Goal: Transaction & Acquisition: Book appointment/travel/reservation

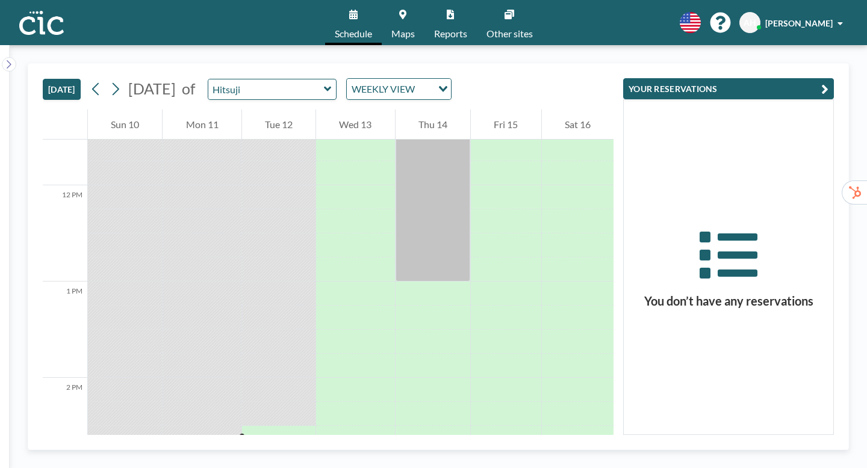
scroll to position [1115, 0]
click at [411, 17] on link "Maps" at bounding box center [403, 22] width 43 height 45
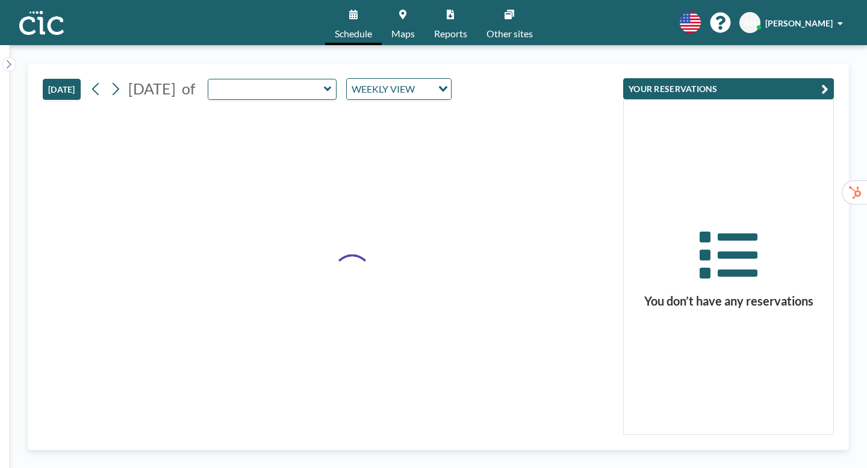
type input "Hitsuji"
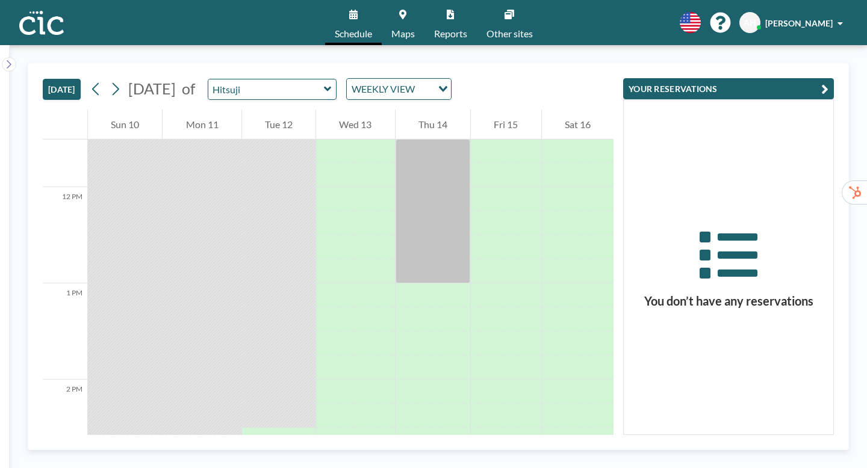
scroll to position [1115, 0]
click at [324, 83] on icon at bounding box center [328, 89] width 8 height 12
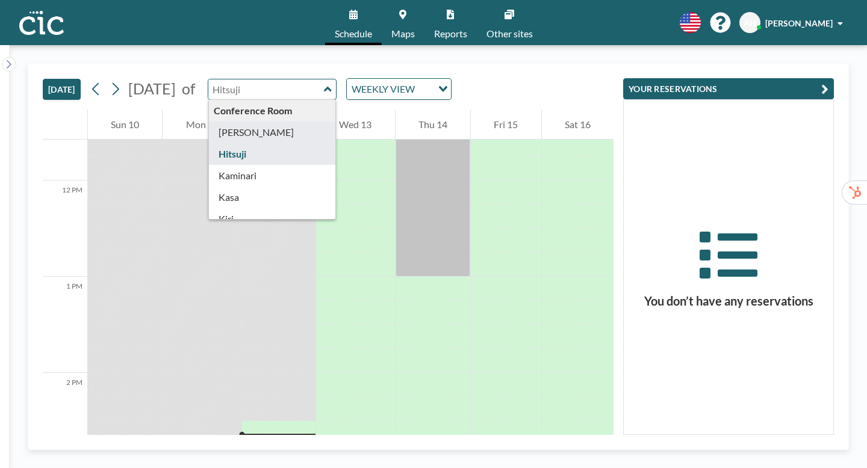
type input "Hane"
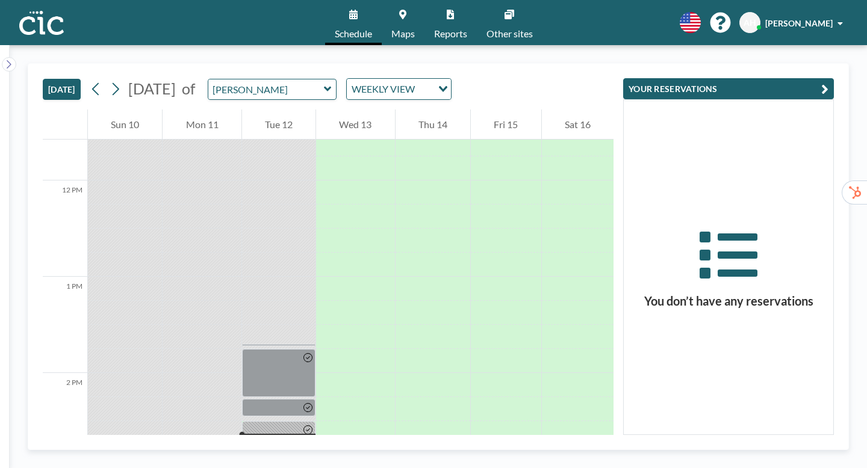
click at [409, 29] on span "Maps" at bounding box center [402, 34] width 23 height 10
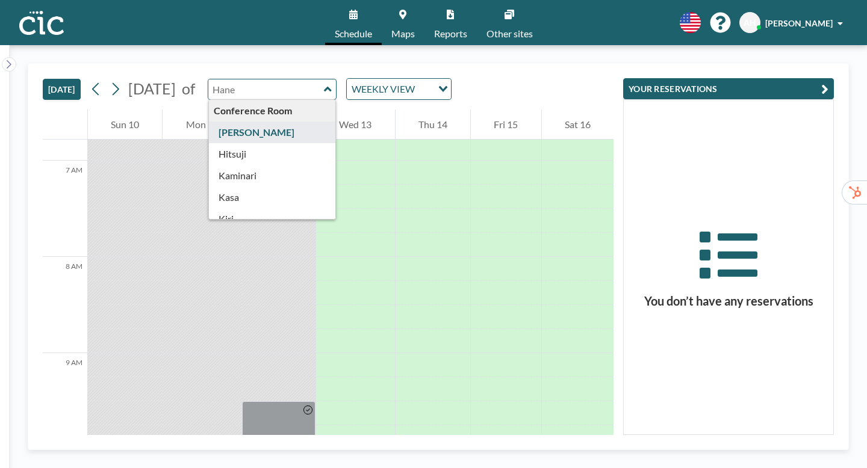
click at [273, 79] on input "text" at bounding box center [266, 89] width 116 height 20
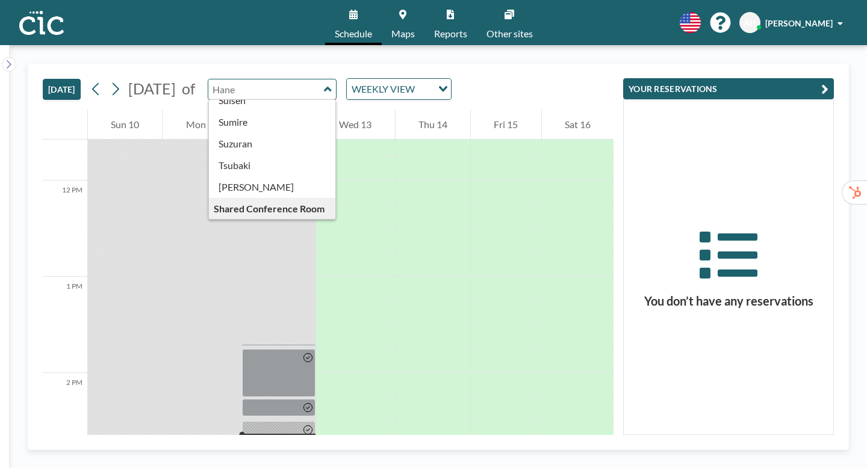
scroll to position [515, 0]
type input "Wata"
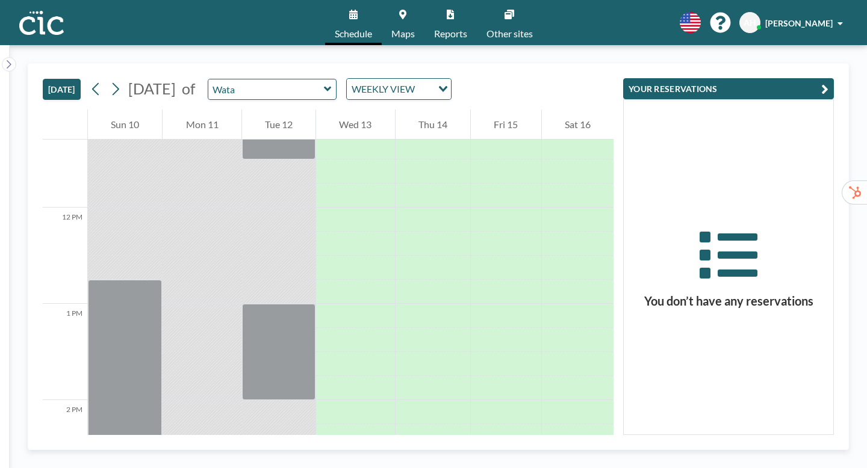
scroll to position [1115, 0]
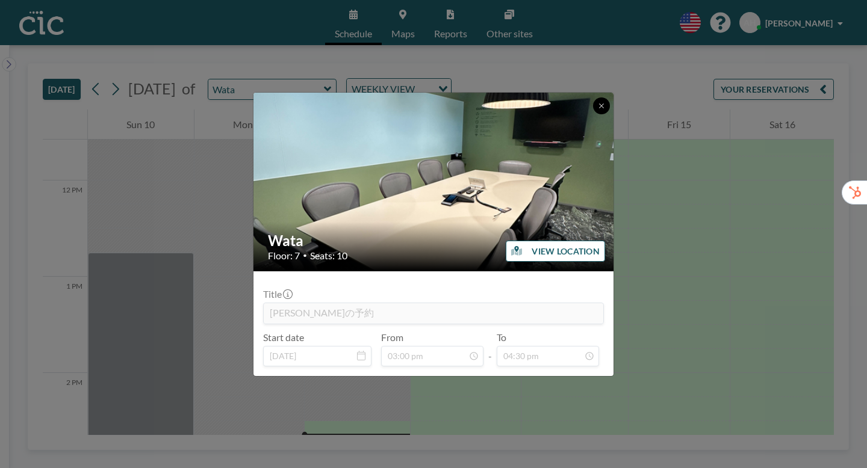
click at [599, 108] on icon at bounding box center [601, 106] width 4 height 4
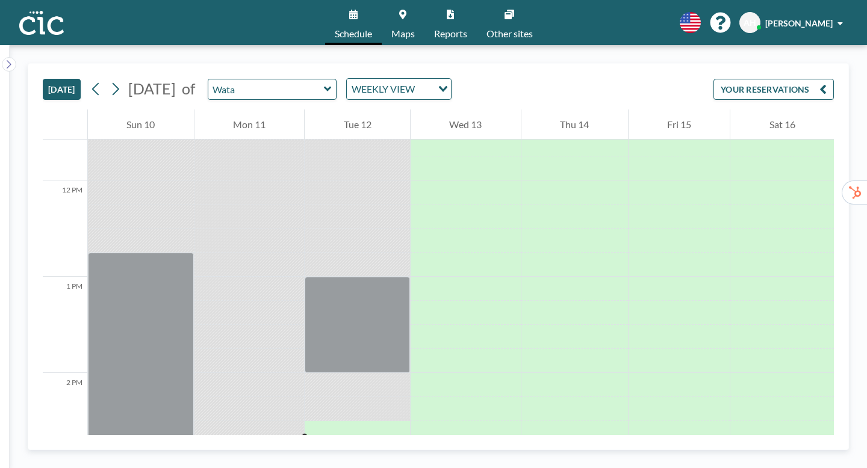
click at [324, 83] on icon at bounding box center [328, 89] width 8 height 12
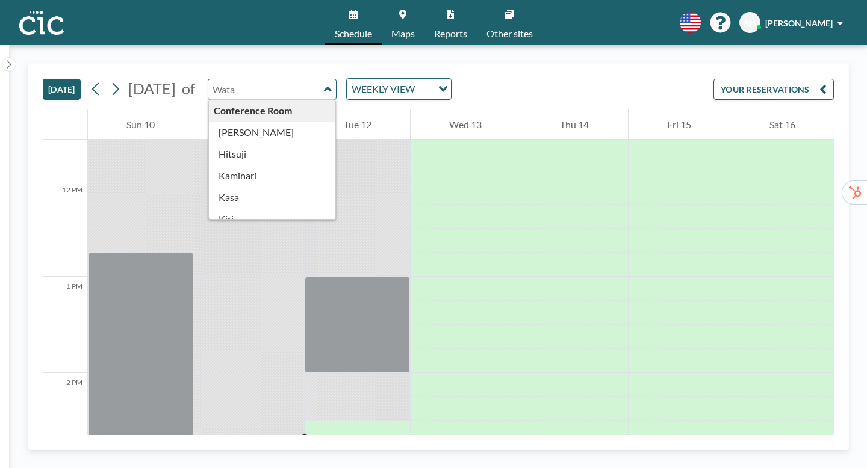
click at [409, 29] on span "Maps" at bounding box center [402, 34] width 23 height 10
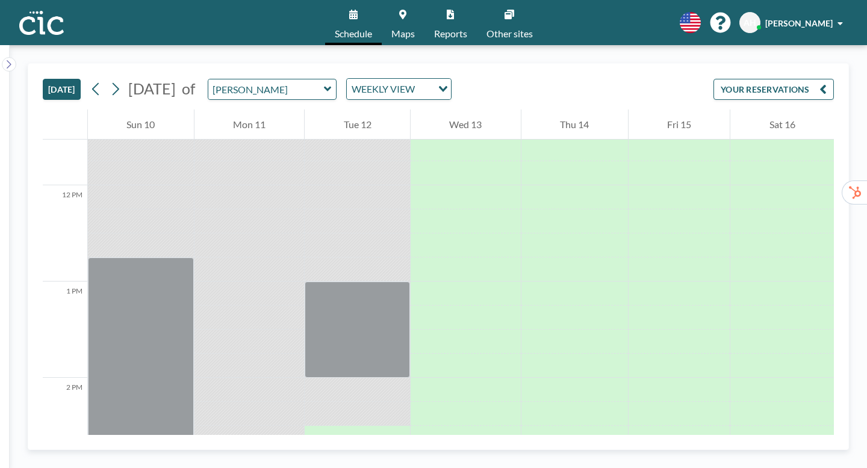
click at [324, 83] on icon at bounding box center [328, 89] width 8 height 12
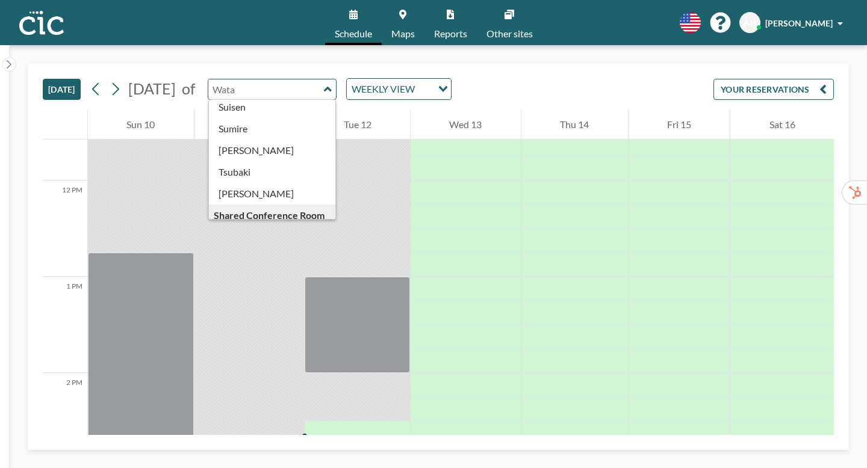
scroll to position [515, 0]
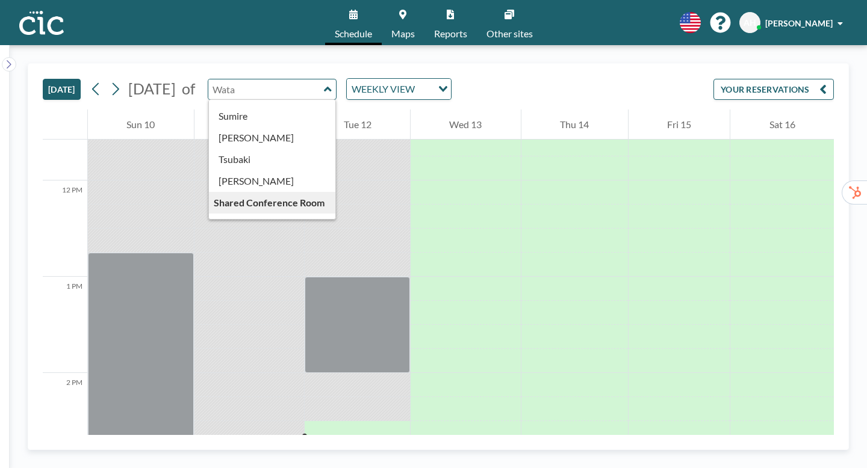
type input "Yuki"
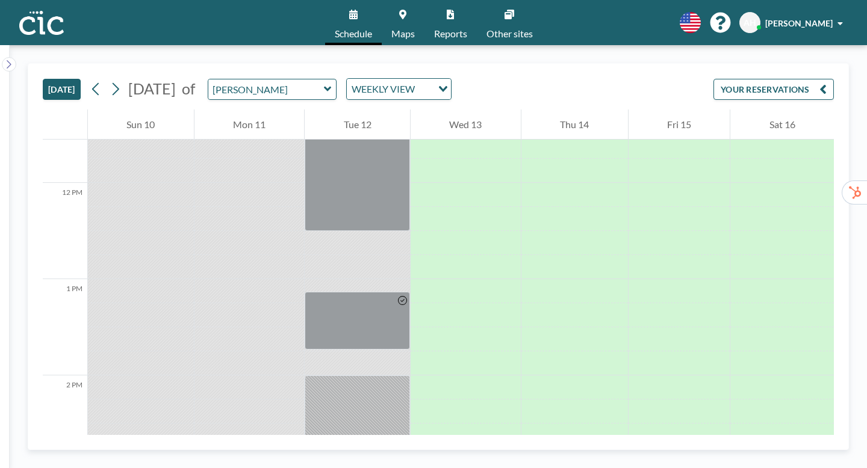
scroll to position [1115, 0]
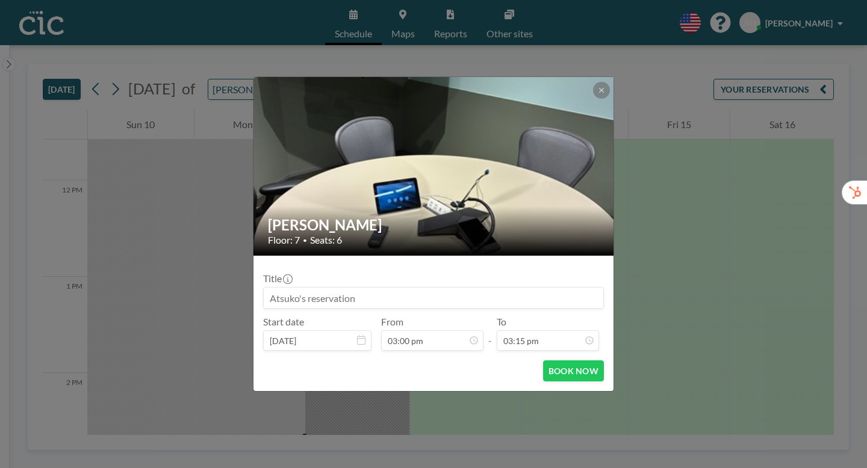
click at [320, 288] on input at bounding box center [433, 298] width 339 height 20
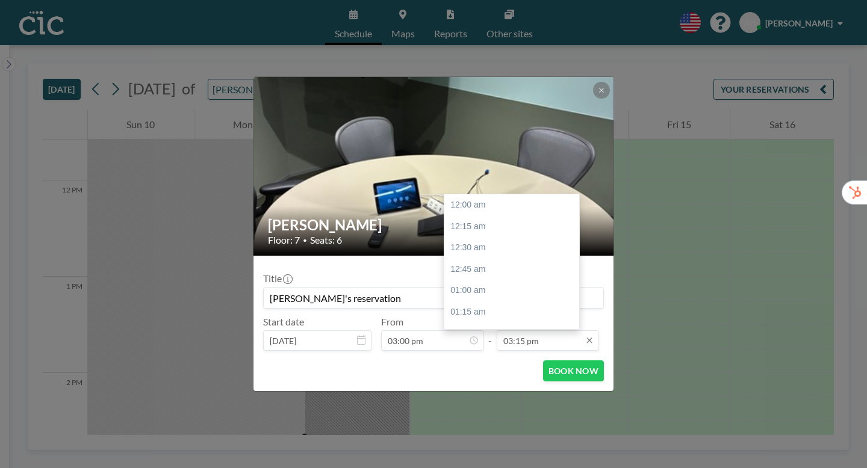
scroll to position [1172, 0]
type input "Kei's reservation"
click at [530, 330] on input "03:15 pm" at bounding box center [548, 340] width 102 height 20
click at [466, 394] on div "04:00 pm" at bounding box center [511, 405] width 135 height 22
type input "04:00 pm"
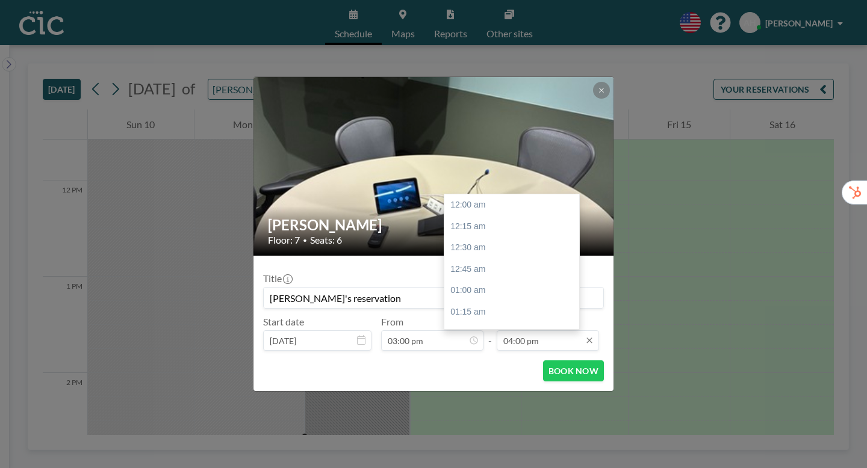
scroll to position [1230, 0]
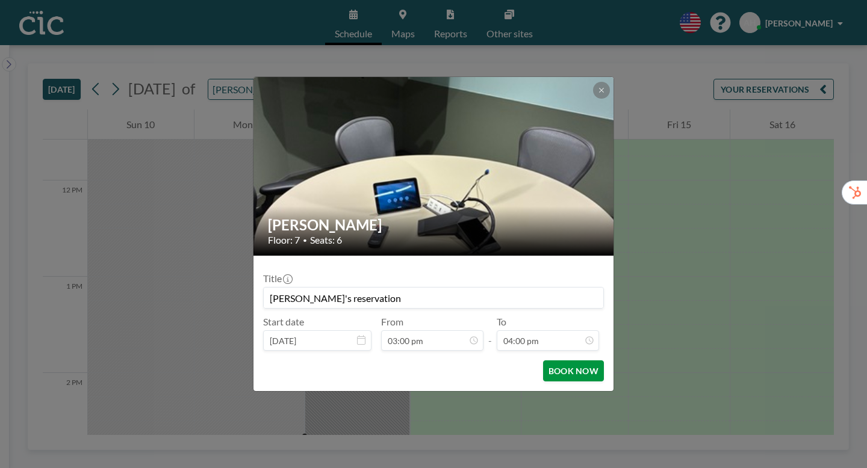
click at [543, 361] on button "BOOK NOW" at bounding box center [573, 371] width 61 height 21
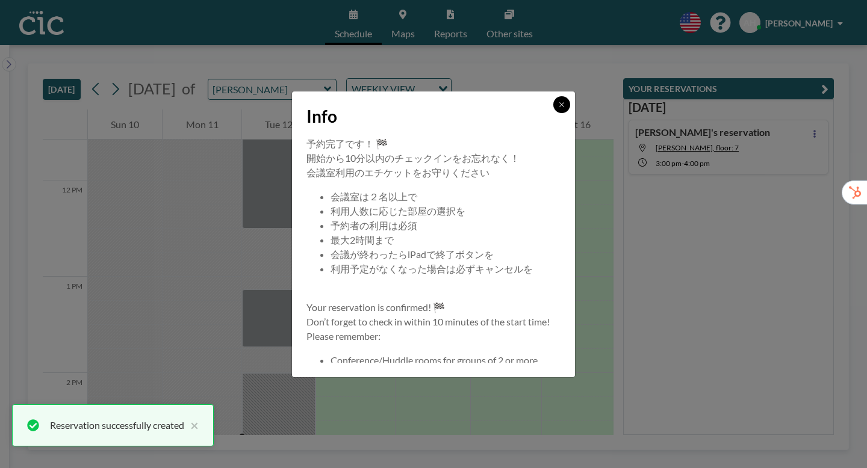
click at [558, 108] on icon at bounding box center [561, 104] width 7 height 7
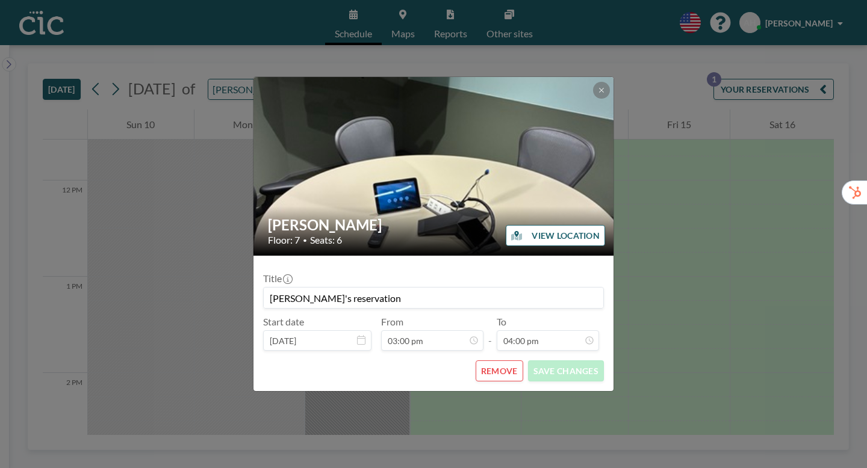
click at [638, 207] on div "Yuki Floor: 7 • Seats: 6 VIEW LOCATION Title Kei's reservation Start date Aug 1…" at bounding box center [433, 234] width 867 height 468
